Goal: Register for event/course

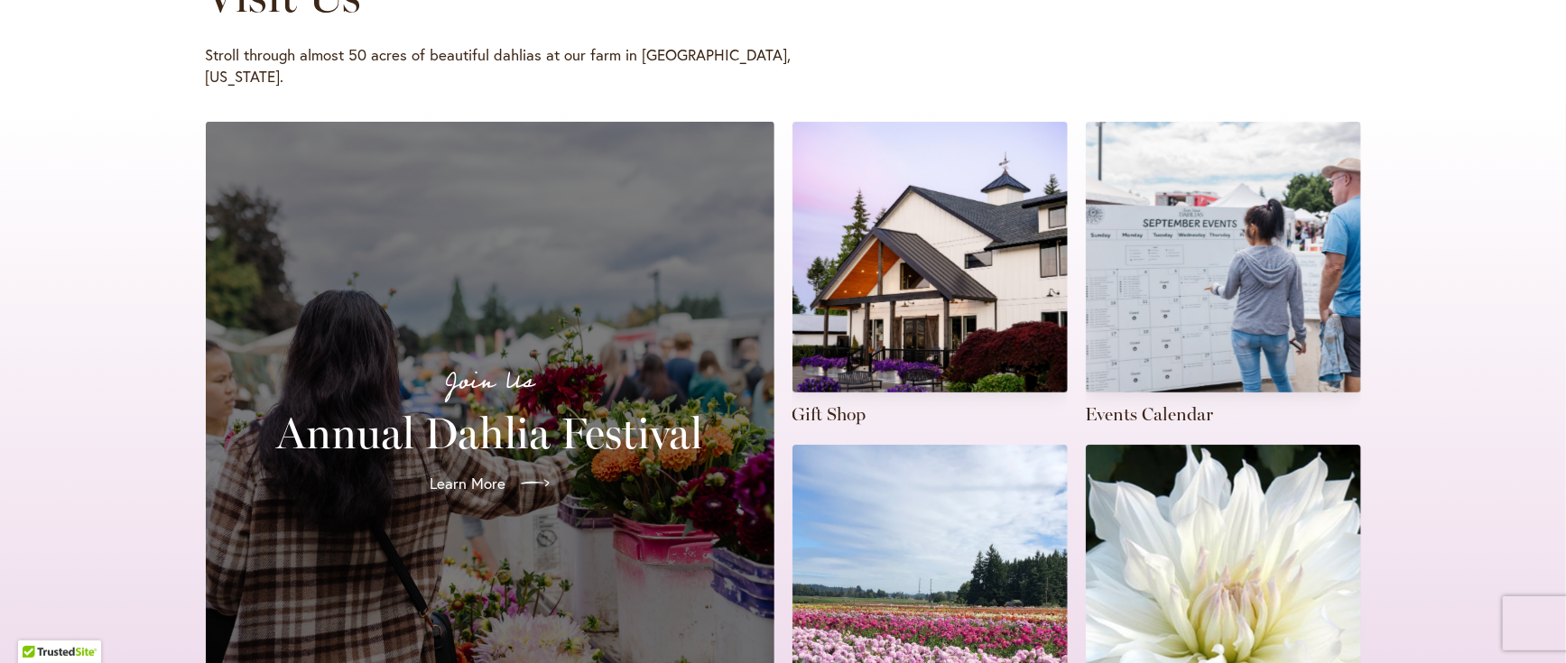
scroll to position [375, 0]
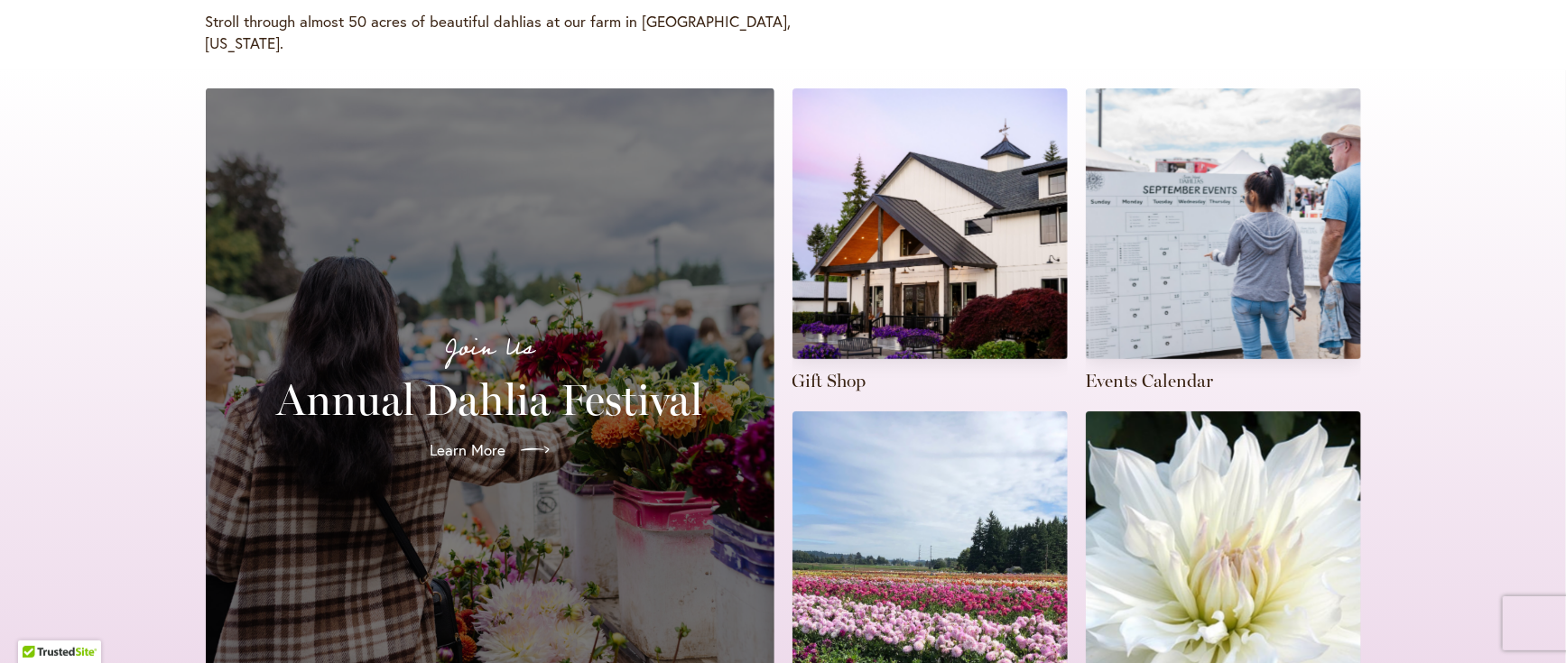
click at [570, 404] on h2 "Annual Dahlia Festival" at bounding box center [489, 400] width 525 height 51
click at [523, 446] on icon at bounding box center [537, 450] width 29 height 29
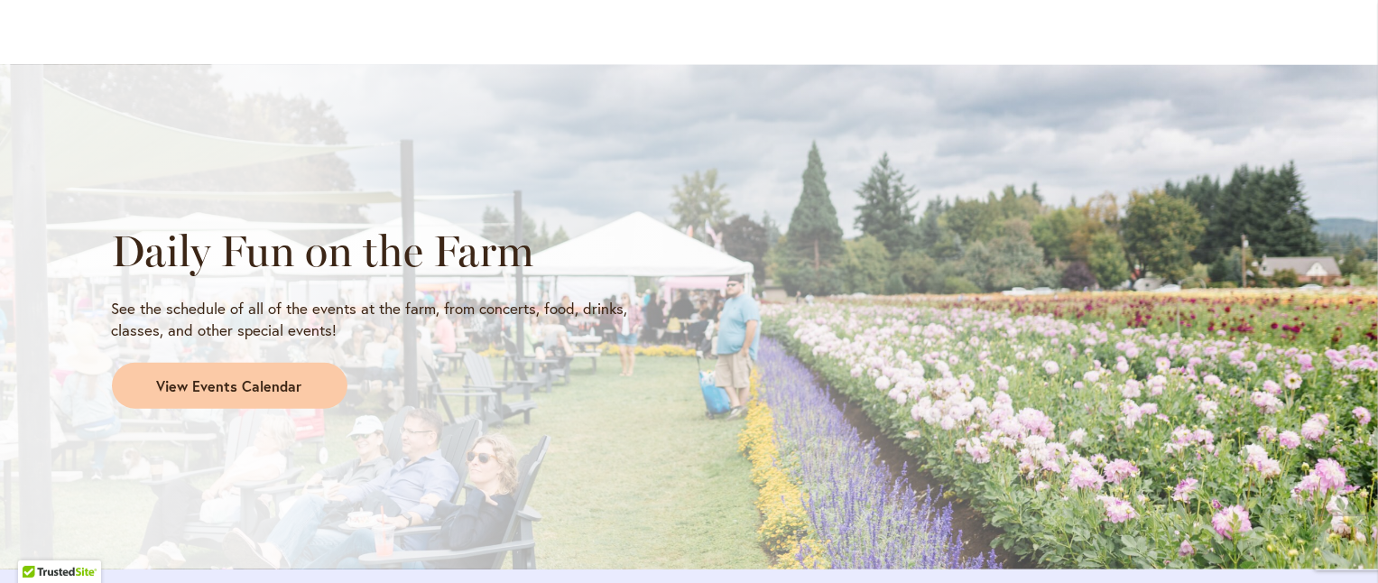
scroll to position [1643, 0]
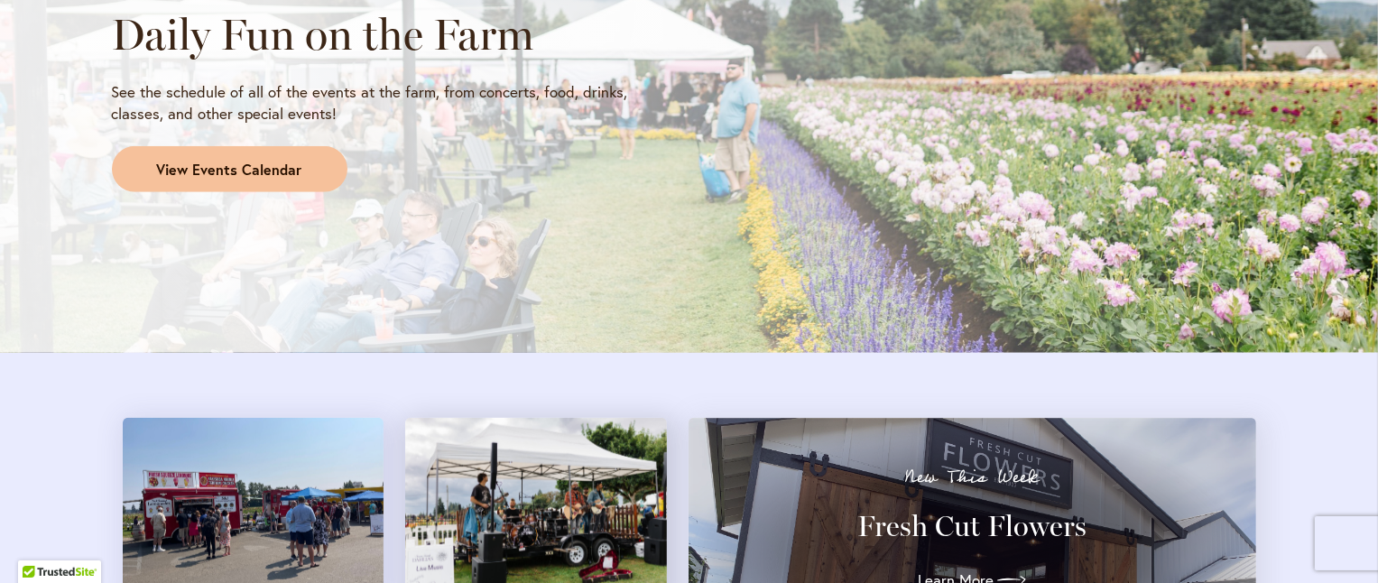
click at [181, 181] on span "View Events Calendar" at bounding box center [229, 170] width 145 height 21
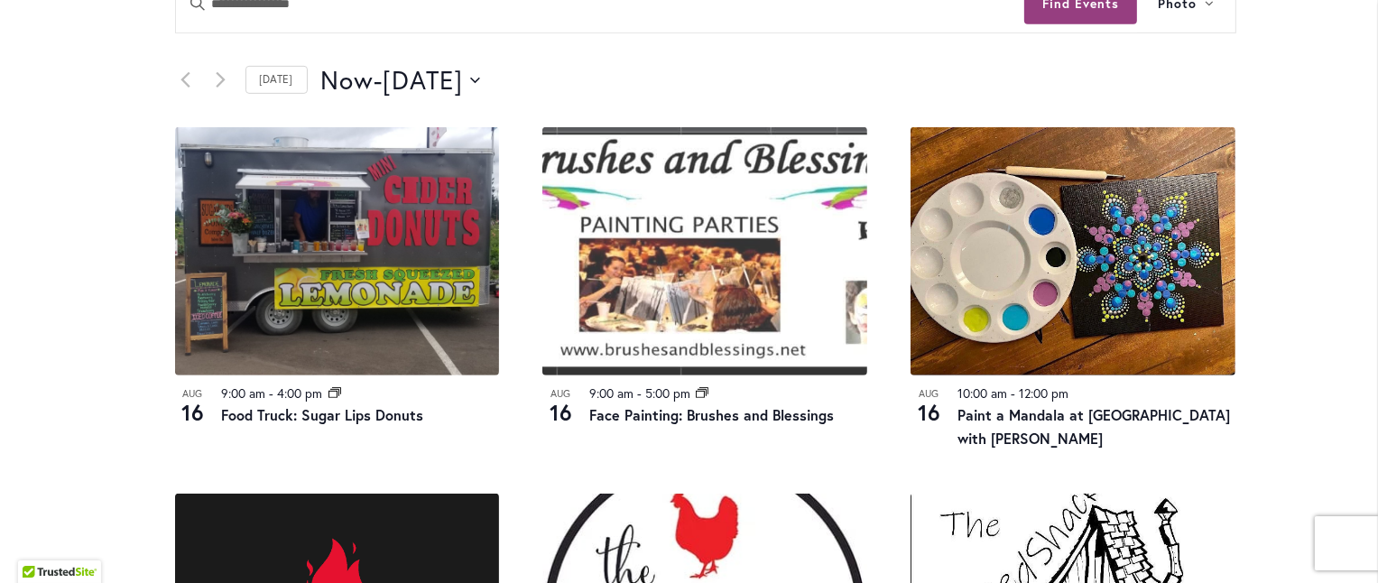
scroll to position [895, 0]
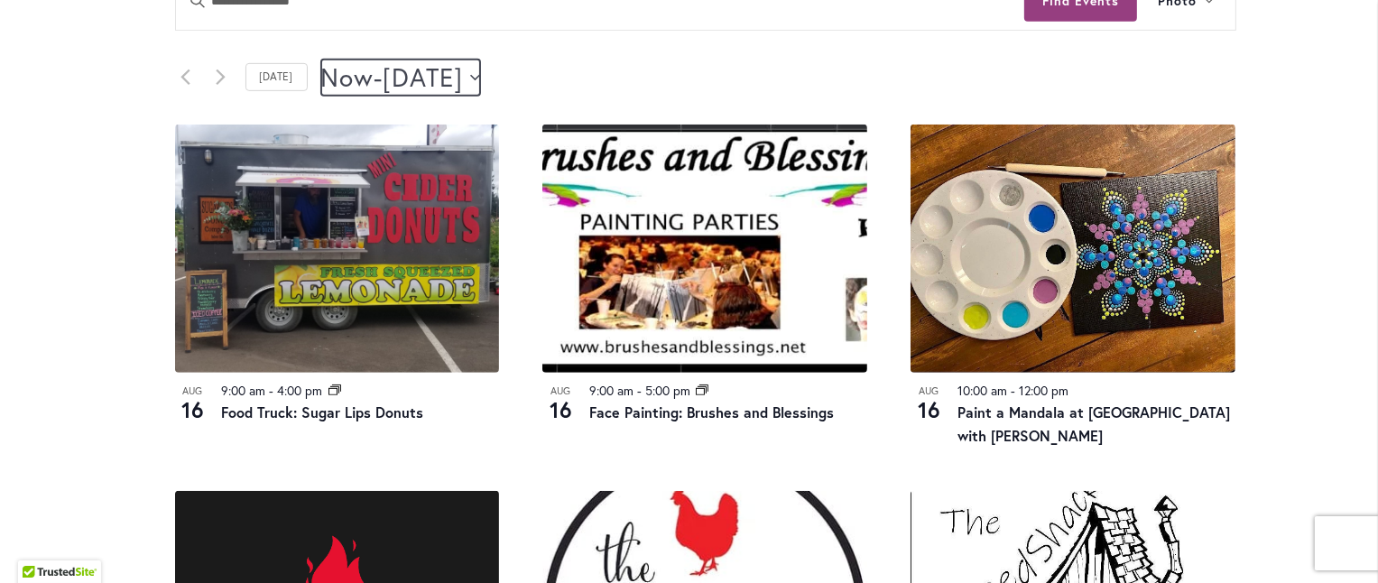
click at [481, 96] on button "Now Now - 8/17/2025 August 17" at bounding box center [401, 78] width 160 height 36
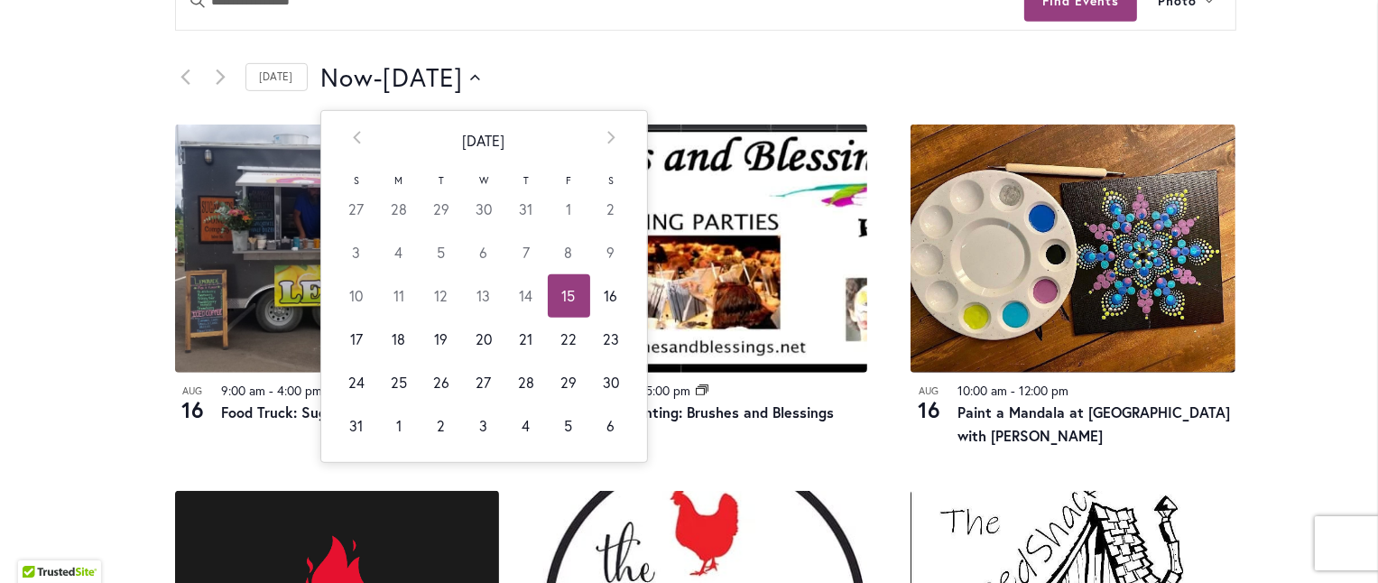
click at [619, 96] on div "Now Now - 8/17/2025 August 17 Select date. ********* Prev August 2025 Next S M …" at bounding box center [778, 78] width 915 height 36
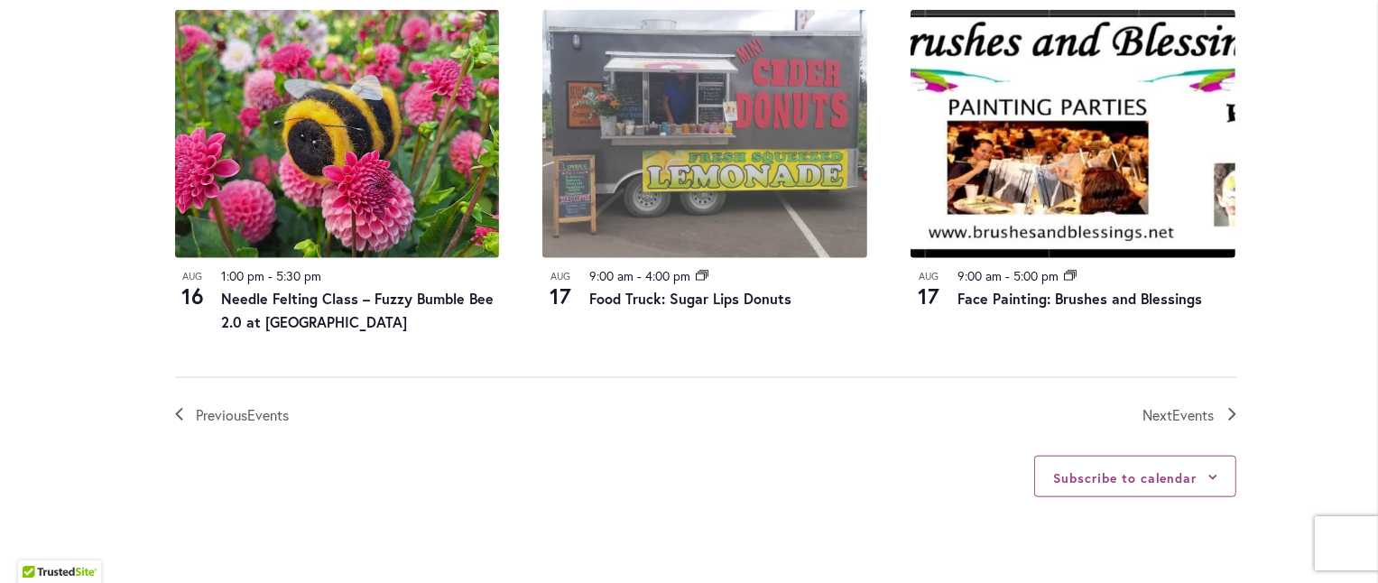
scroll to position [2198, 0]
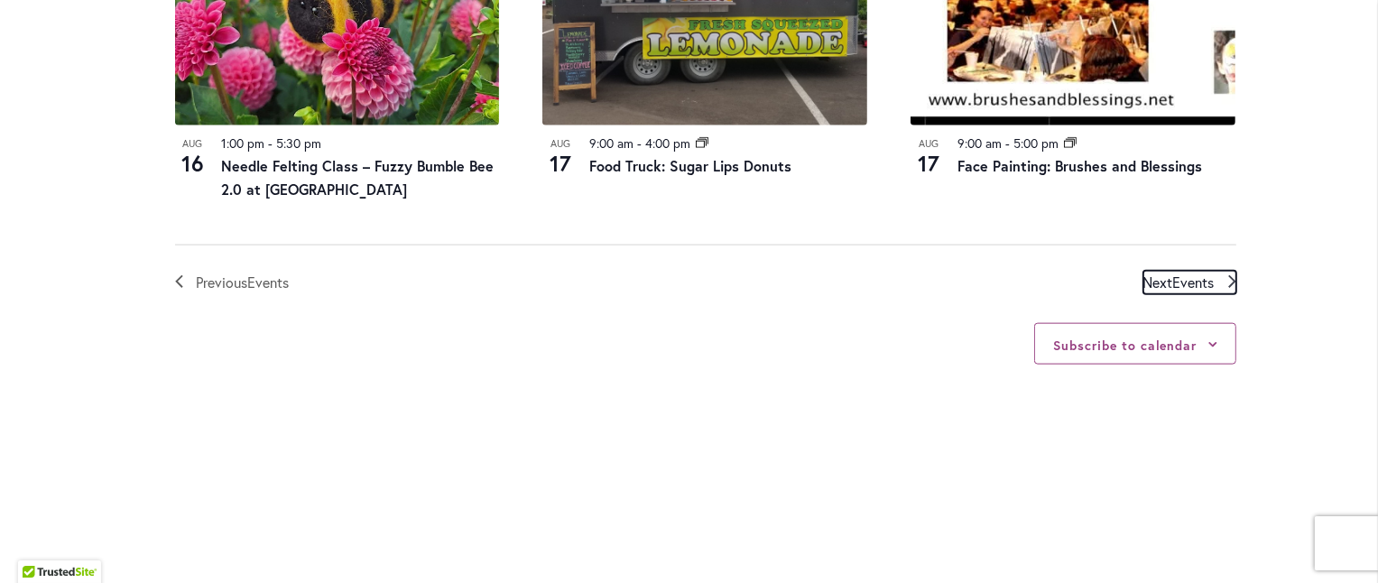
click at [1173, 292] on span "Events" at bounding box center [1194, 282] width 42 height 19
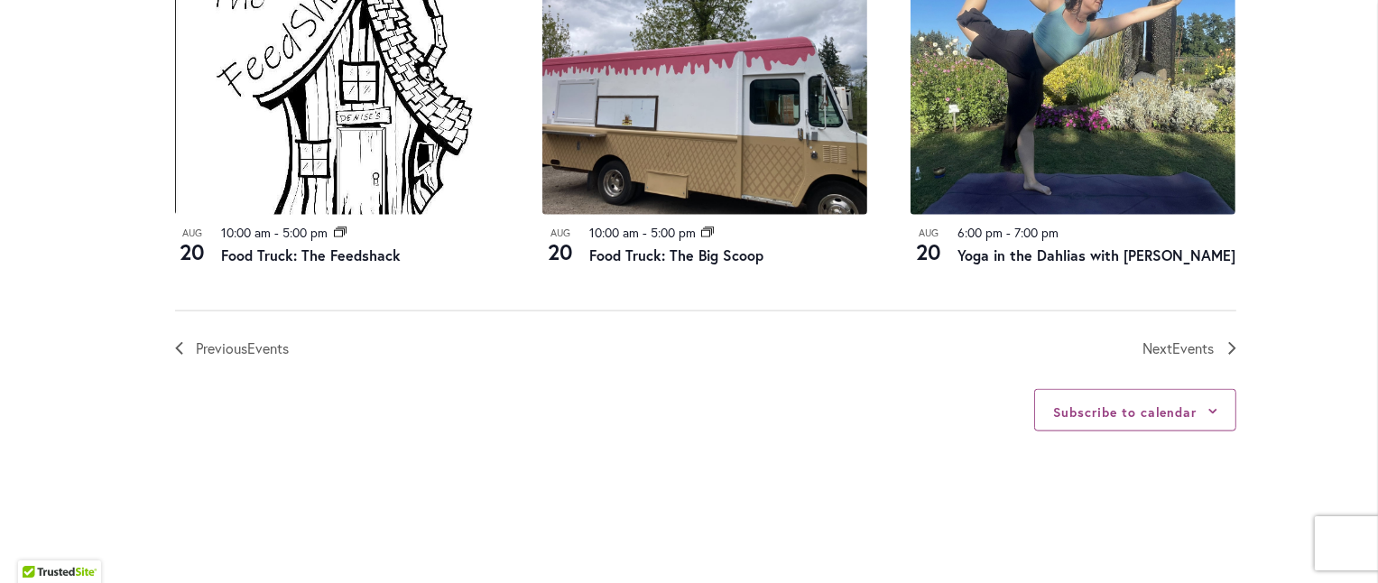
scroll to position [2249, 0]
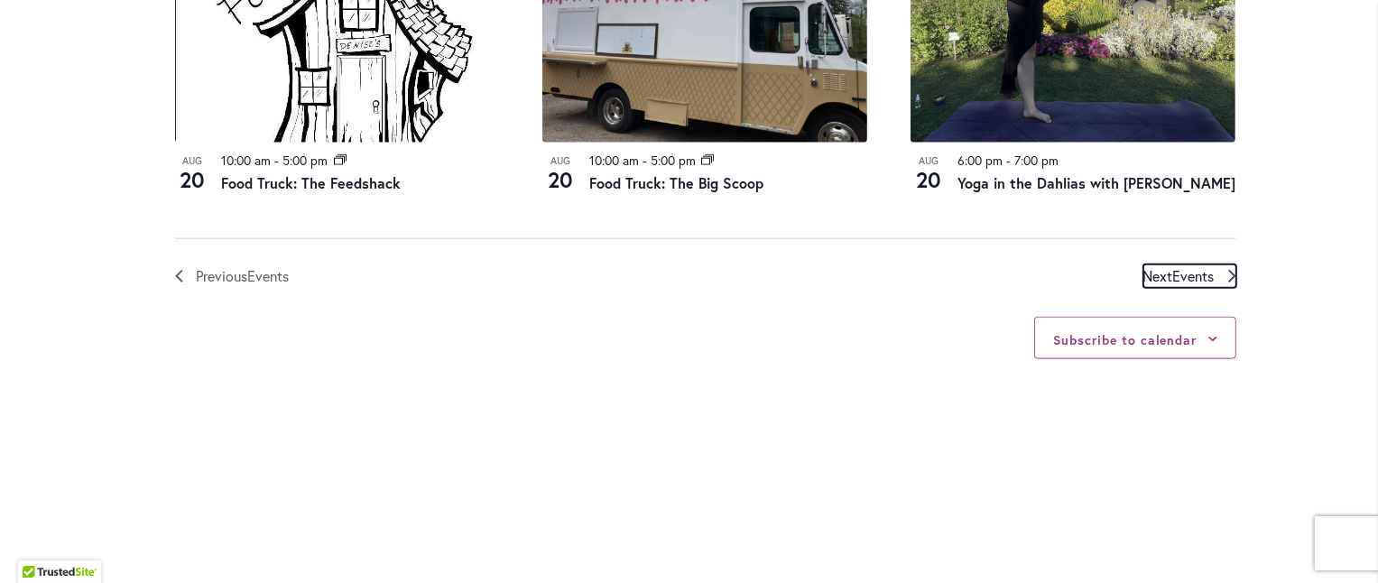
click at [1201, 285] on span "Events" at bounding box center [1194, 275] width 42 height 19
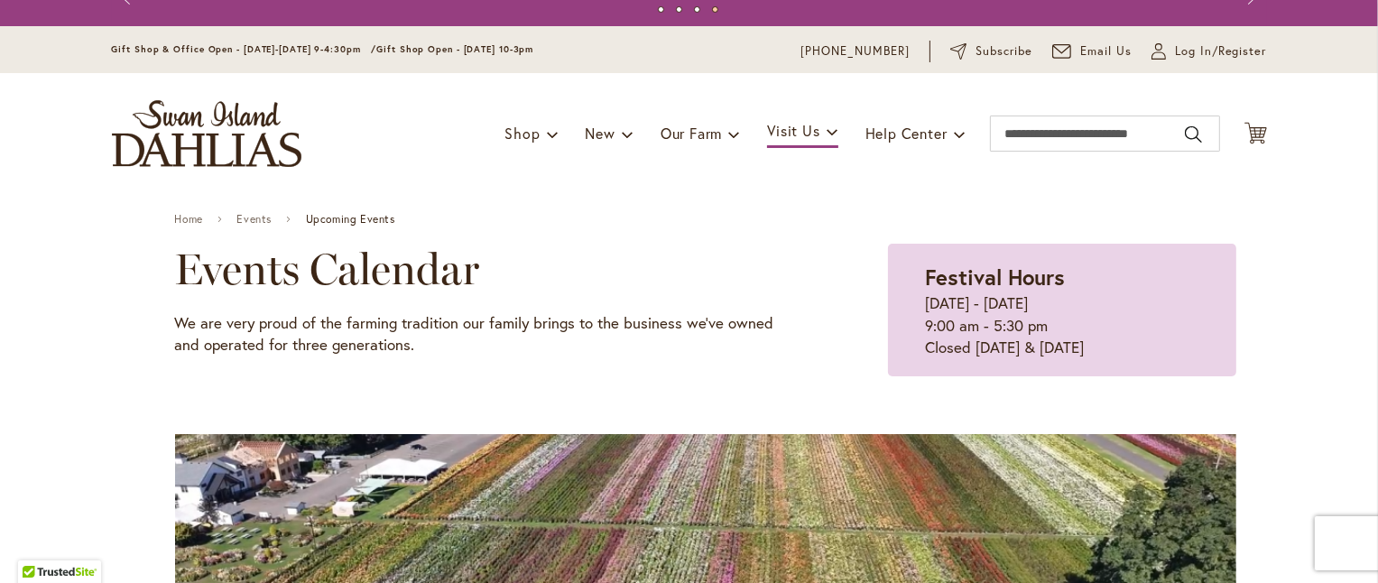
scroll to position [30, 0]
